Goal: Submit feedback/report problem

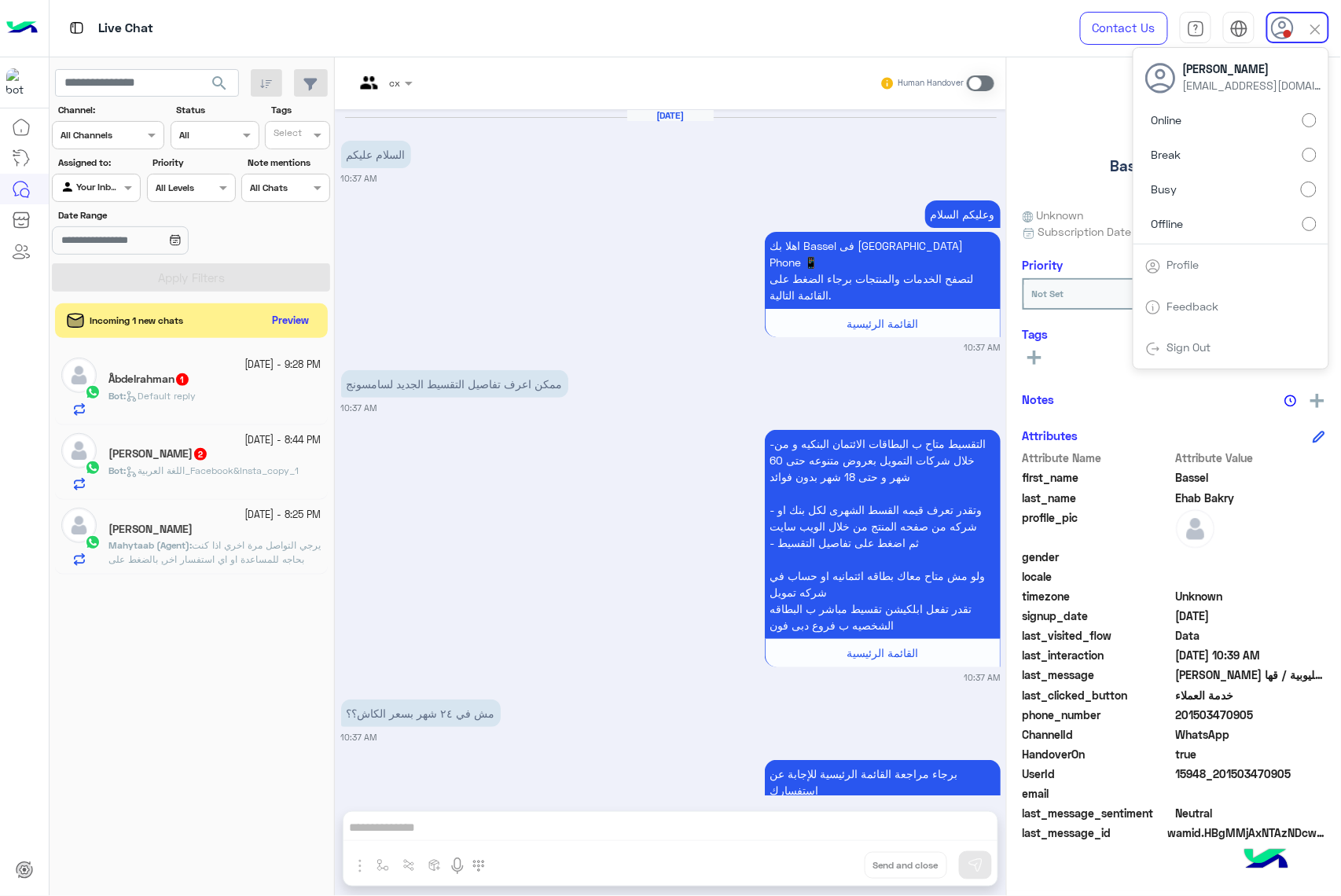
scroll to position [3515, 0]
